Goal: Task Accomplishment & Management: Use online tool/utility

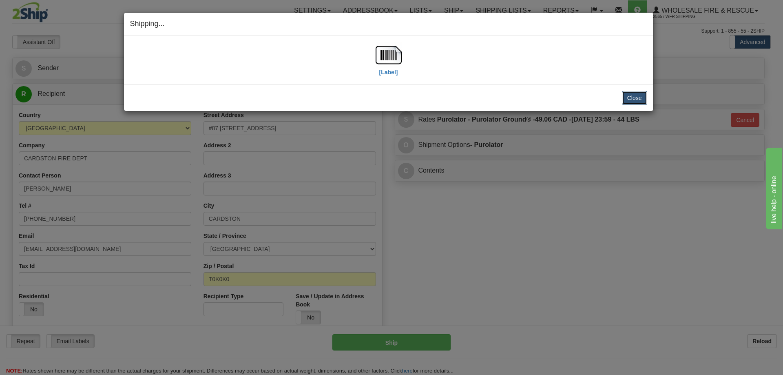
click at [624, 97] on button "Close" at bounding box center [634, 98] width 25 height 14
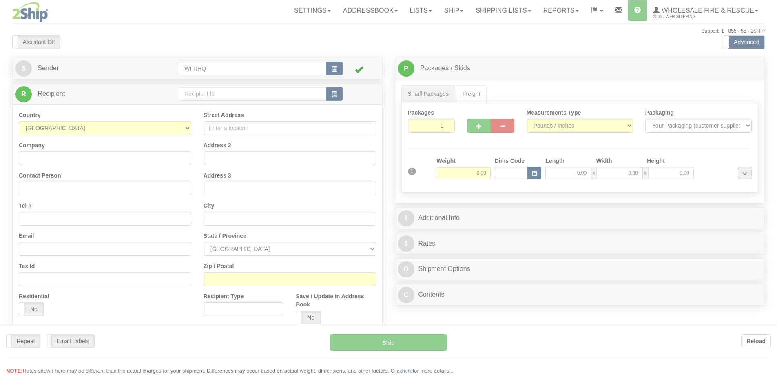
click at [242, 93] on div at bounding box center [388, 187] width 777 height 375
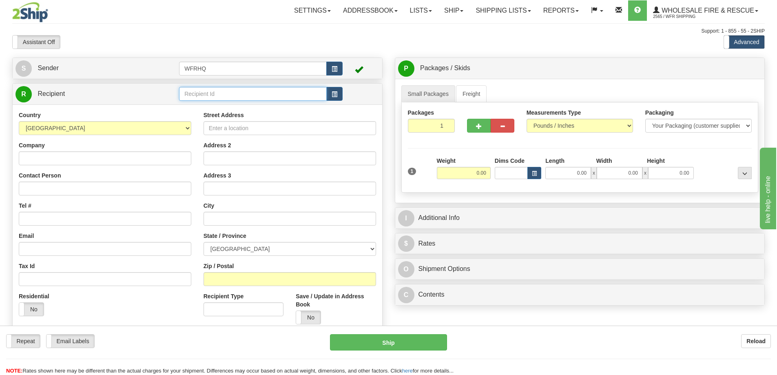
click at [242, 93] on input "text" at bounding box center [253, 94] width 148 height 14
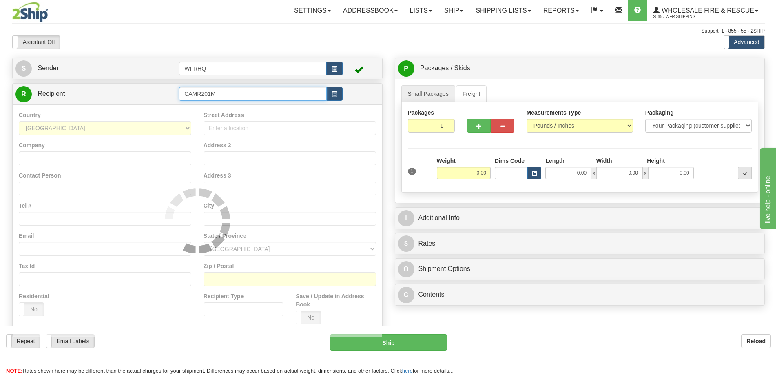
type input "CAMR201M"
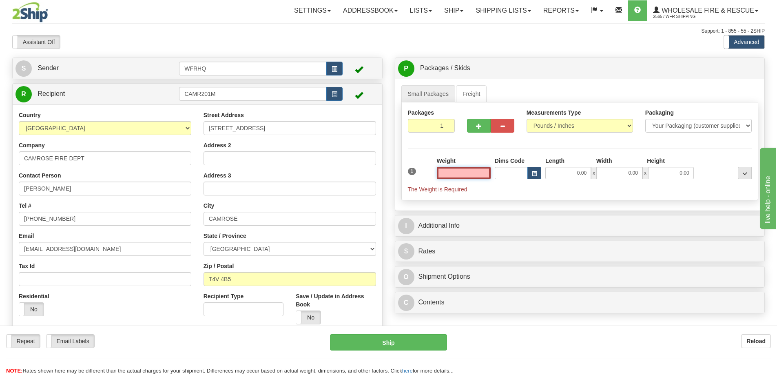
click at [473, 176] on input "text" at bounding box center [464, 173] width 54 height 12
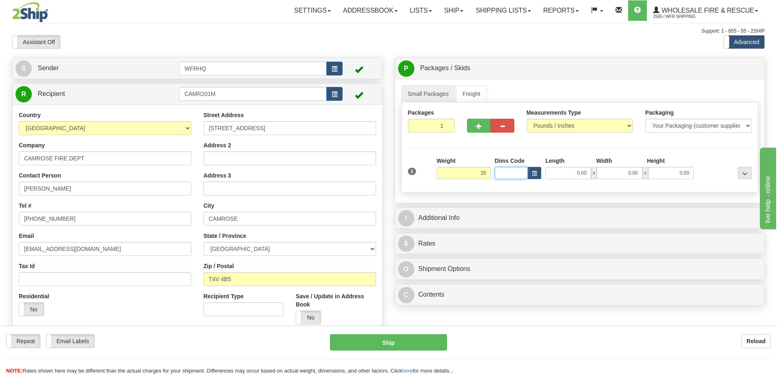
type input "35.00"
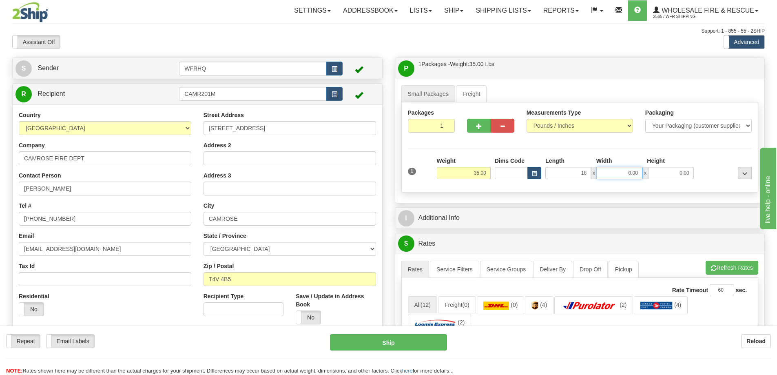
type input "18.00"
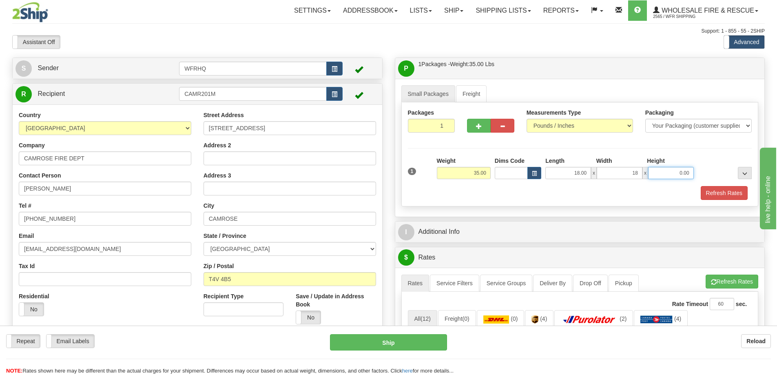
type input "18.00"
type input "12.00"
click at [477, 131] on button "button" at bounding box center [479, 126] width 24 height 14
radio input "true"
type input "2"
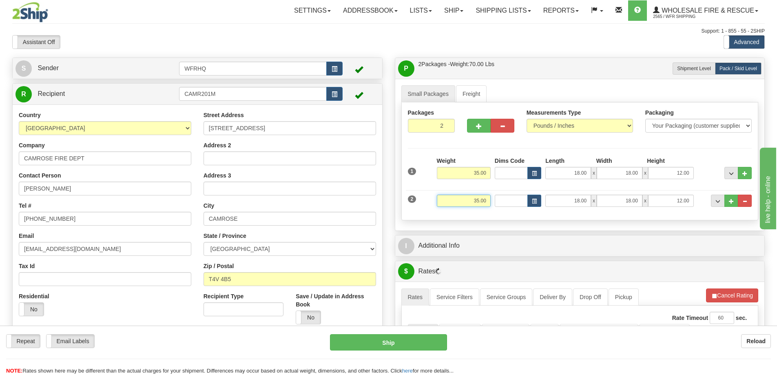
drag, startPoint x: 461, startPoint y: 196, endPoint x: 561, endPoint y: 198, distance: 100.0
click at [561, 198] on div "2 Weight 35.00 Dims Code Length Width Height" at bounding box center [580, 199] width 348 height 27
type input "44.00"
click at [470, 122] on button "button" at bounding box center [479, 126] width 24 height 14
type input "3"
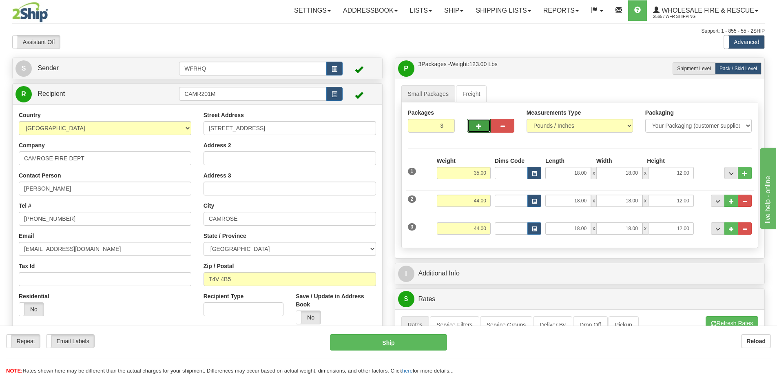
click at [508, 275] on link "I Additional Info" at bounding box center [580, 273] width 364 height 17
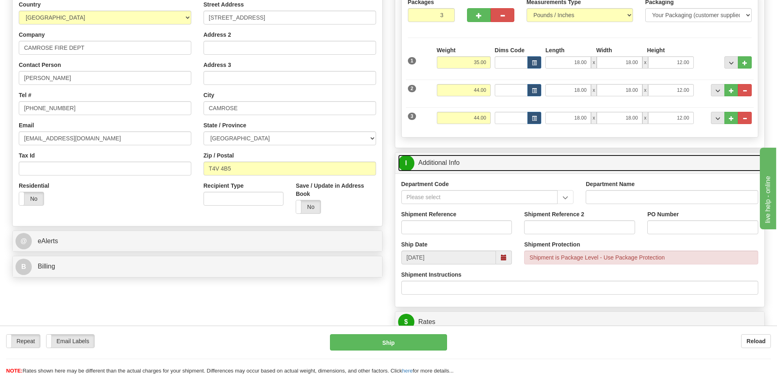
scroll to position [122, 0]
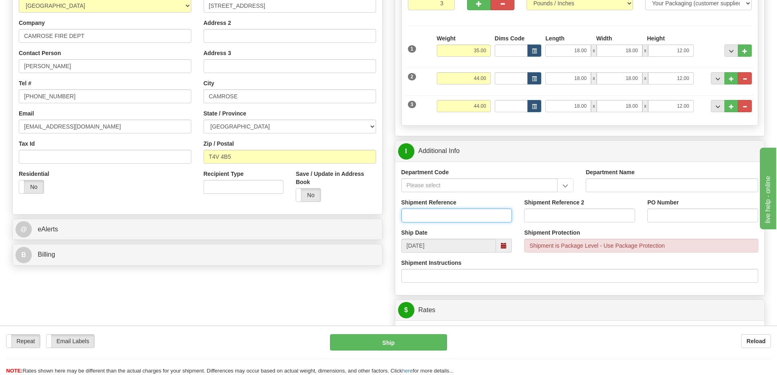
click at [422, 219] on input "Shipment Reference" at bounding box center [456, 215] width 111 height 14
type input "S46409-30657"
type input "65-106"
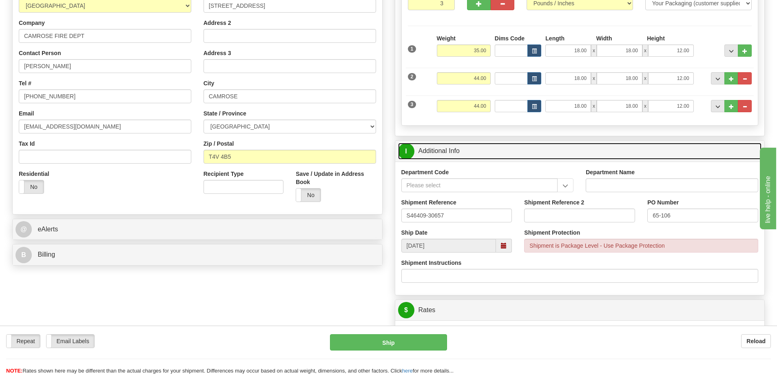
click at [577, 153] on link "I Additional Info" at bounding box center [580, 151] width 364 height 17
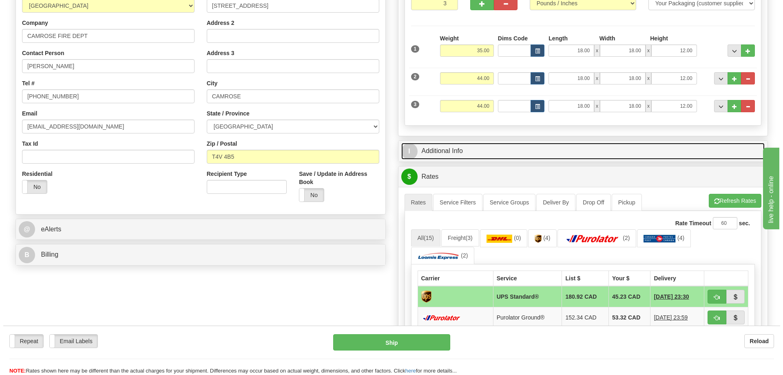
scroll to position [0, 0]
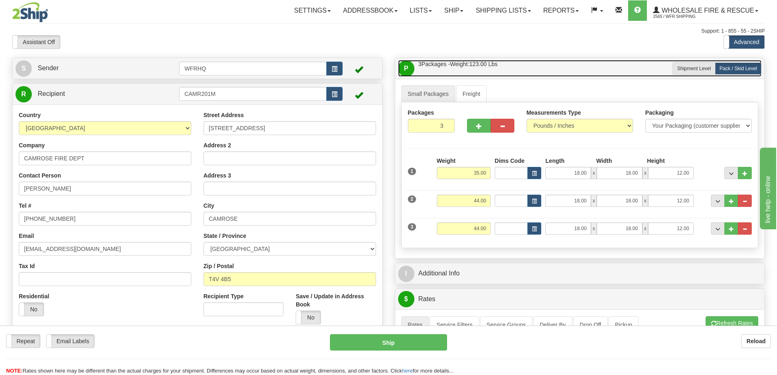
click at [582, 68] on link "P Packages / Skids 3 Packages - Weight: 123.00 Lbs 1 Skids - Weight: 0.00 Lbs" at bounding box center [580, 68] width 364 height 17
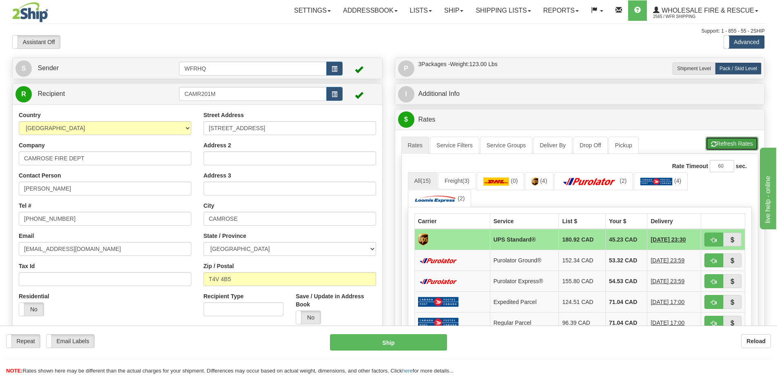
click at [740, 144] on button "Refresh Rates" at bounding box center [732, 144] width 53 height 14
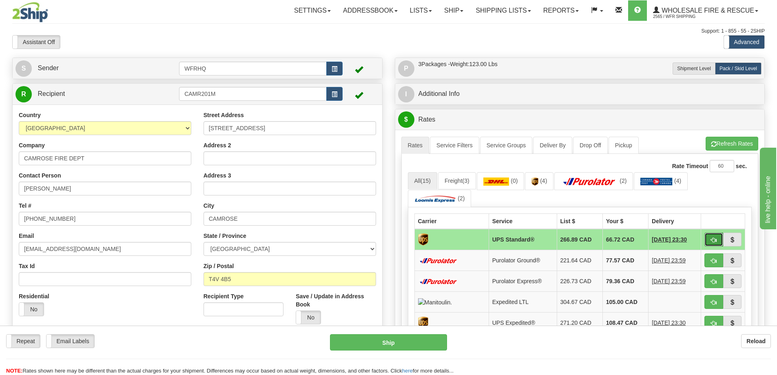
click at [713, 242] on span "button" at bounding box center [714, 239] width 6 height 5
type input "11"
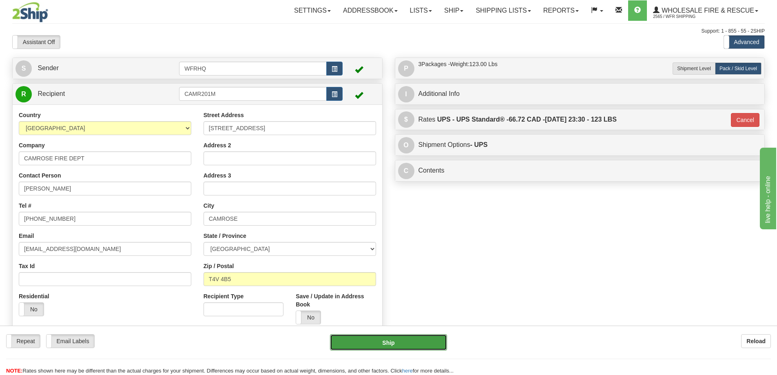
click at [413, 337] on button "Ship" at bounding box center [388, 342] width 117 height 16
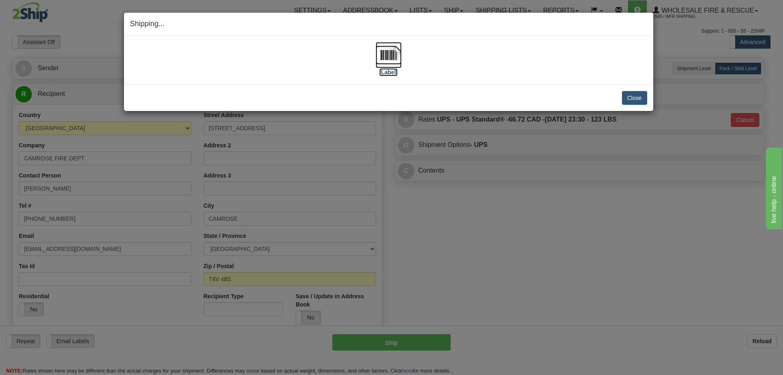
click at [392, 58] on img at bounding box center [389, 55] width 26 height 26
